Goal: Transaction & Acquisition: Purchase product/service

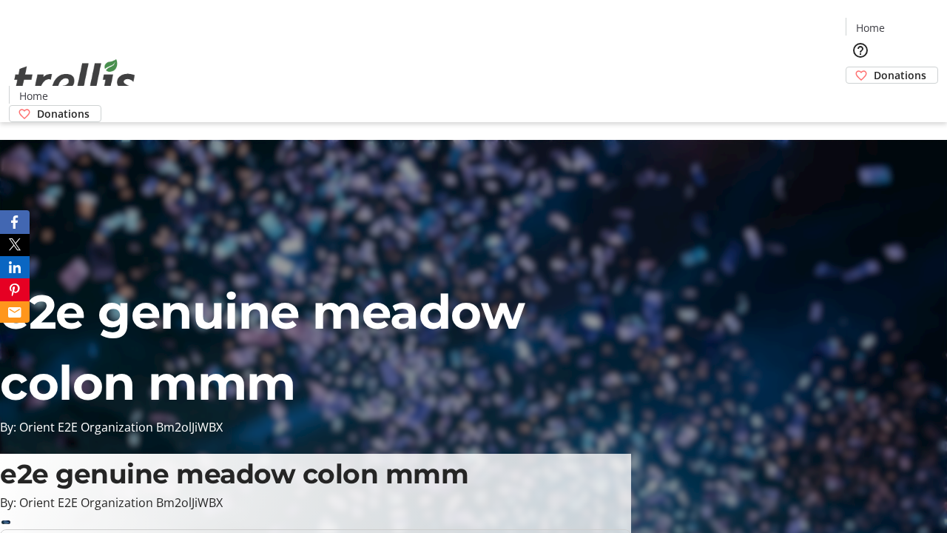
click at [874, 67] on span "Donations" at bounding box center [900, 75] width 53 height 16
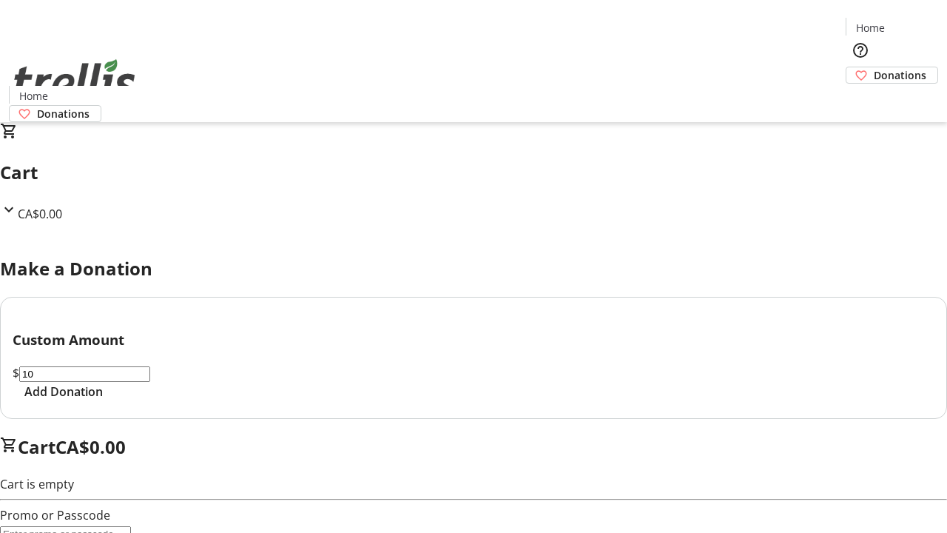
click at [103, 400] on span "Add Donation" at bounding box center [63, 392] width 78 height 18
